Goal: Use online tool/utility: Utilize a website feature to perform a specific function

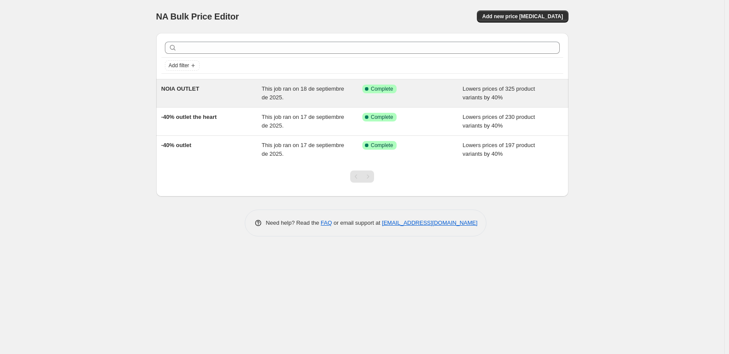
click at [233, 91] on div "NOIA OUTLET" at bounding box center [211, 93] width 101 height 17
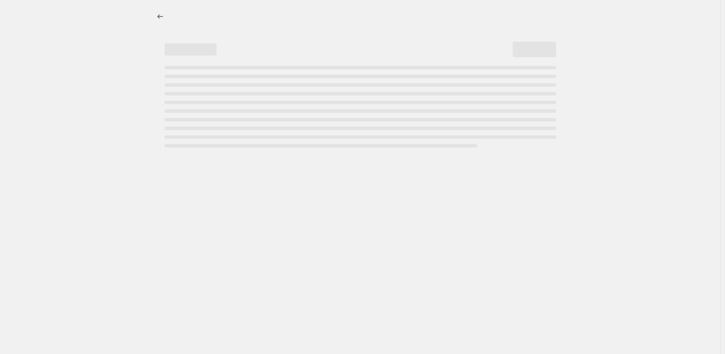
select select "percentage"
select select "collection"
select select "product_status"
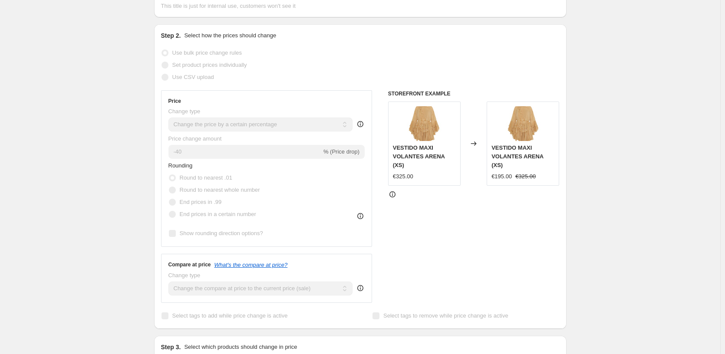
scroll to position [174, 0]
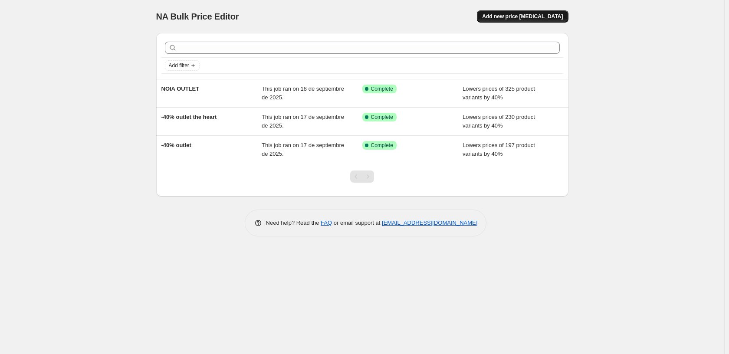
click at [531, 17] on span "Add new price [MEDICAL_DATA]" at bounding box center [522, 16] width 81 height 7
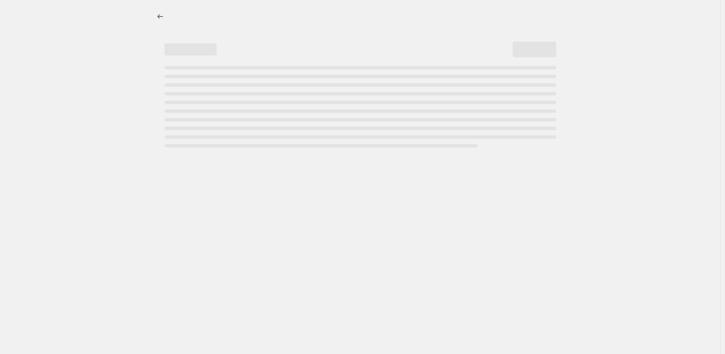
select select "percentage"
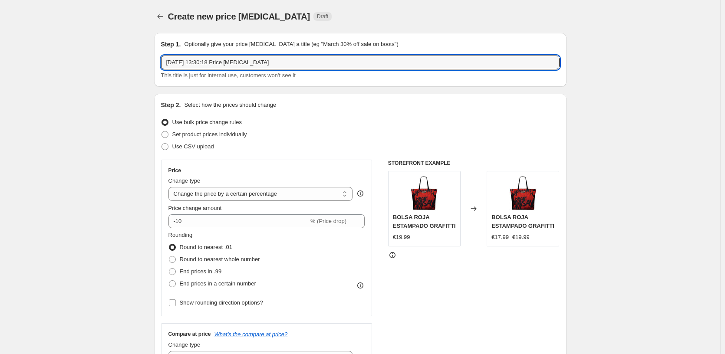
drag, startPoint x: 275, startPoint y: 62, endPoint x: 150, endPoint y: 62, distance: 125.0
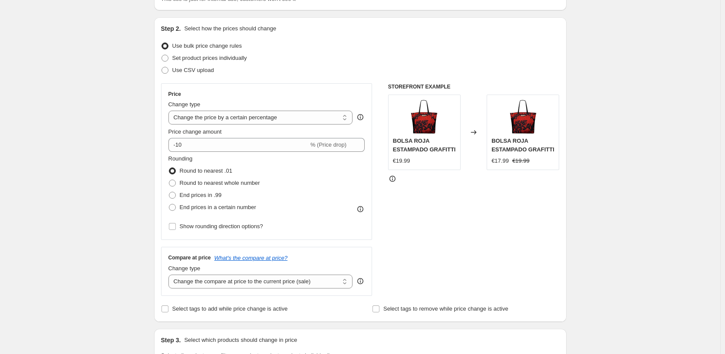
scroll to position [87, 0]
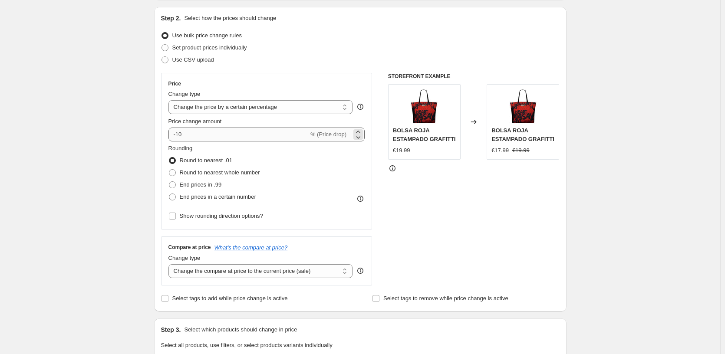
type input "-40% outlet the heart"
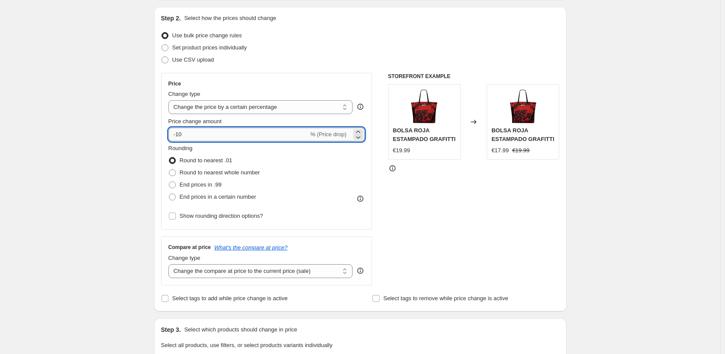
click at [182, 134] on input "-10" at bounding box center [238, 135] width 140 height 14
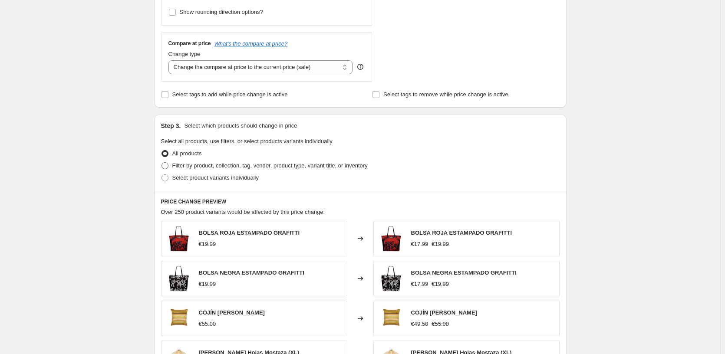
scroll to position [304, 0]
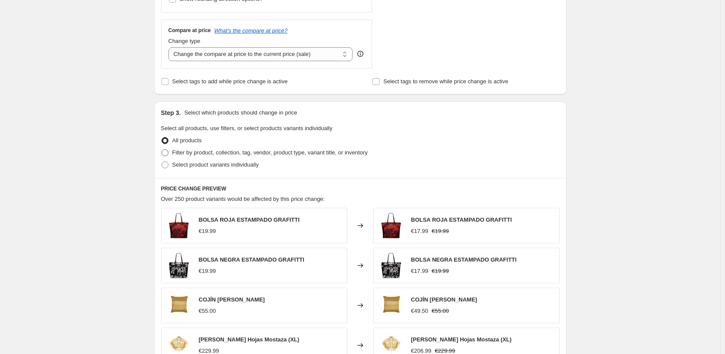
type input "-40"
click at [191, 154] on span "Filter by product, collection, tag, vendor, product type, variant title, or inv…" at bounding box center [269, 152] width 195 height 7
click at [162, 150] on input "Filter by product, collection, tag, vendor, product type, variant title, or inv…" at bounding box center [161, 149] width 0 height 0
radio input "true"
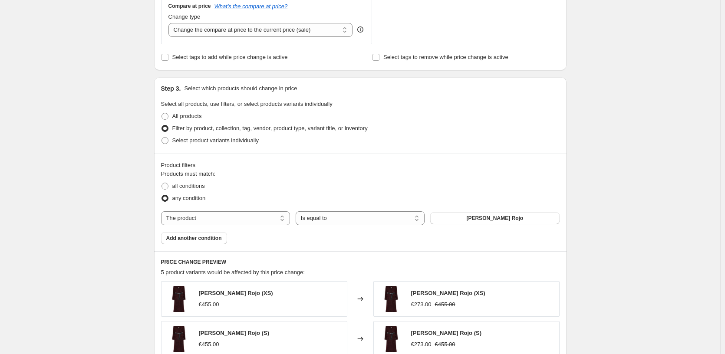
scroll to position [390, 0]
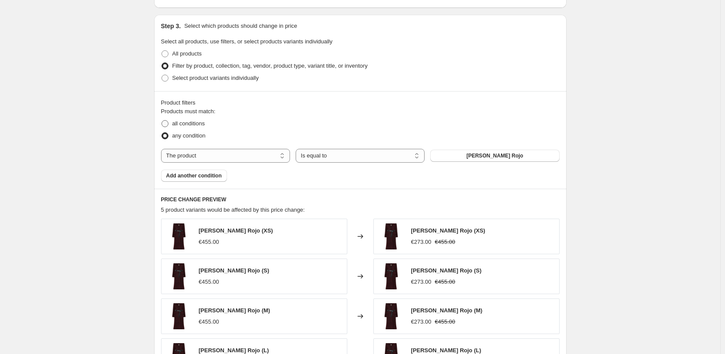
click at [197, 125] on span "all conditions" at bounding box center [188, 123] width 33 height 7
click at [162, 121] on input "all conditions" at bounding box center [161, 120] width 0 height 0
radio input "true"
click at [226, 152] on select "The product The product's collection The product's tag The product's vendor The…" at bounding box center [225, 156] width 129 height 14
select select "collection"
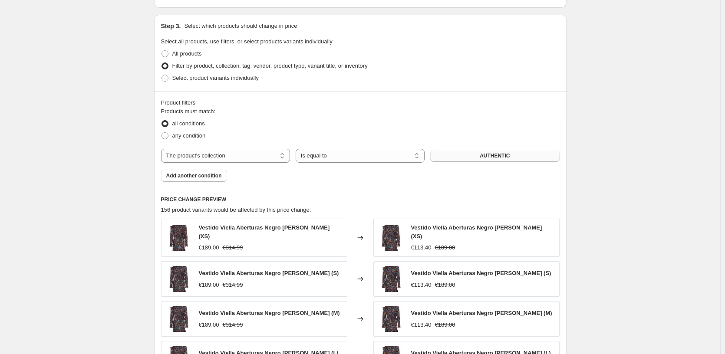
click at [485, 157] on span "AUTHENTIC" at bounding box center [494, 155] width 30 height 7
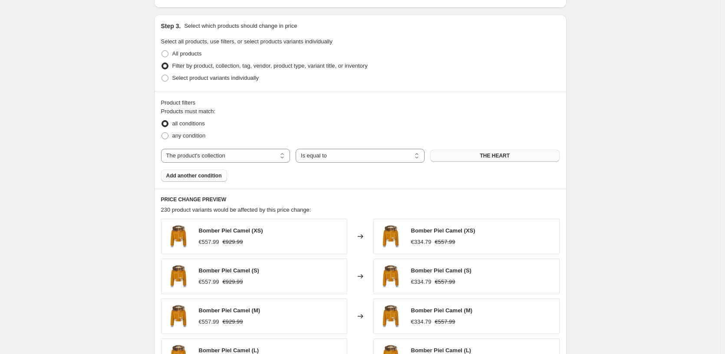
click at [184, 176] on span "Add another condition" at bounding box center [194, 175] width 56 height 7
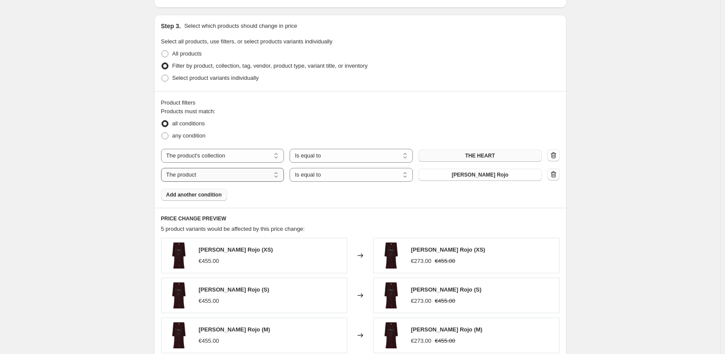
click at [223, 174] on select "The product The product's collection The product's tag The product's vendor The…" at bounding box center [222, 175] width 123 height 14
select select "product_status"
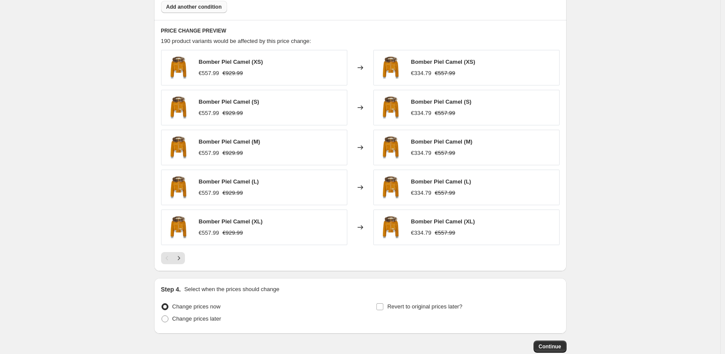
scroll to position [630, 0]
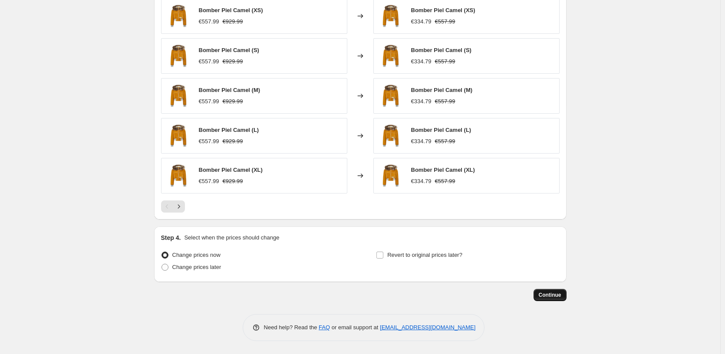
click at [546, 295] on span "Continue" at bounding box center [549, 295] width 23 height 7
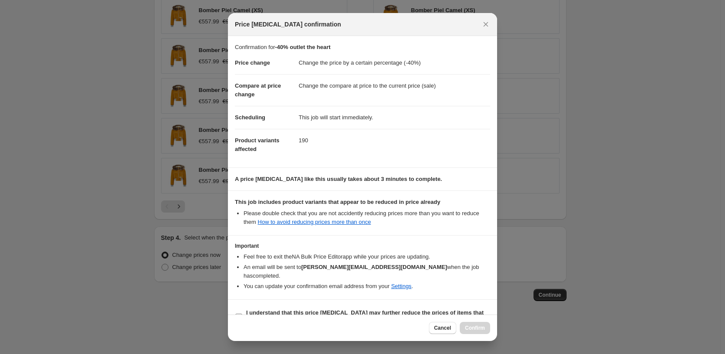
click at [255, 309] on b "I understand that this price [MEDICAL_DATA] may further reduce the prices of it…" at bounding box center [364, 316] width 237 height 15
click at [242, 314] on input "I understand that this price [MEDICAL_DATA] may further reduce the prices of it…" at bounding box center [238, 317] width 7 height 7
checkbox input "true"
click at [471, 325] on span "Confirm" at bounding box center [475, 328] width 20 height 7
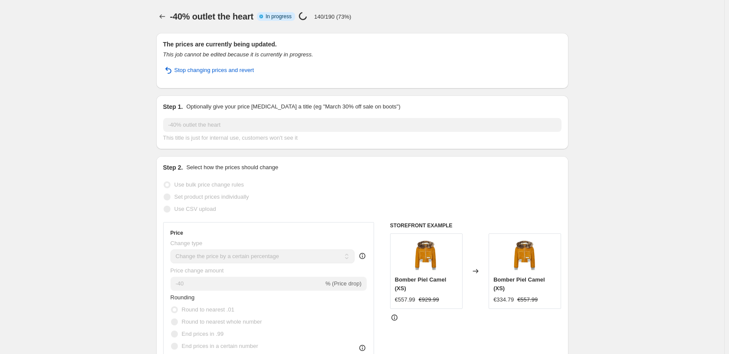
select select "percentage"
select select "collection"
select select "product_status"
